Goal: Complete application form

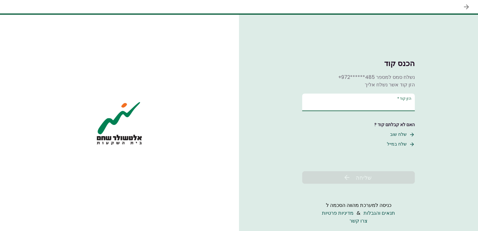
click at [345, 105] on input "הזן קוד   *" at bounding box center [358, 103] width 113 height 18
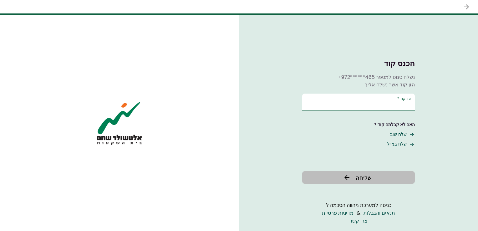
type input "******"
click at [345, 178] on icon at bounding box center [347, 178] width 8 height 8
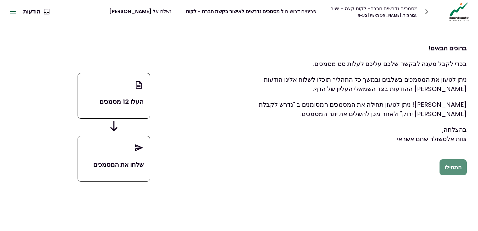
click at [457, 165] on button "התחילו" at bounding box center [452, 167] width 27 height 16
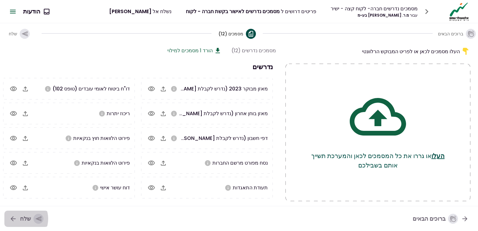
click at [19, 190] on button "שלח" at bounding box center [26, 219] width 44 height 16
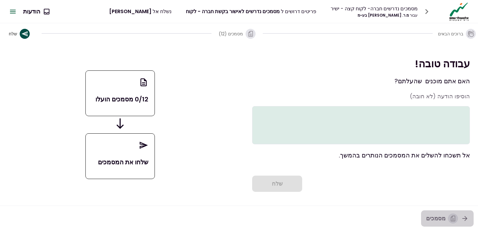
click at [457, 190] on div "button" at bounding box center [453, 218] width 10 height 10
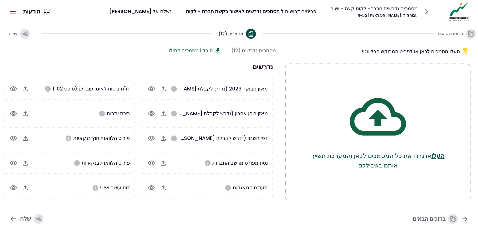
scroll to position [24, 0]
